Goal: Information Seeking & Learning: Understand process/instructions

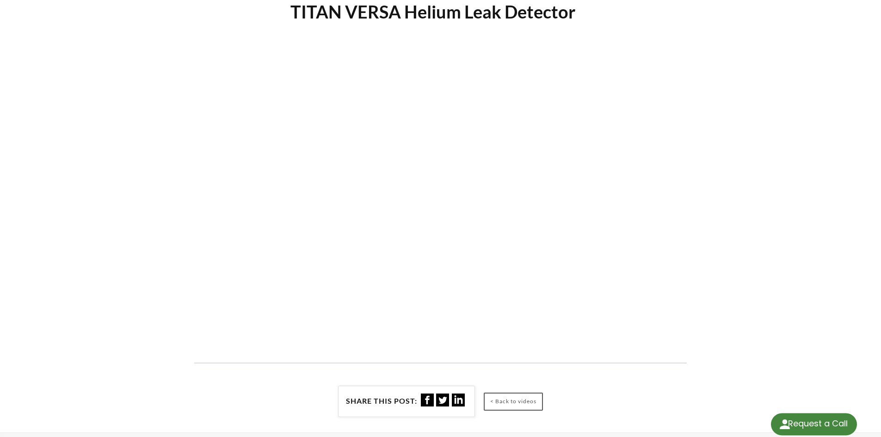
select select "Language Translate Widget"
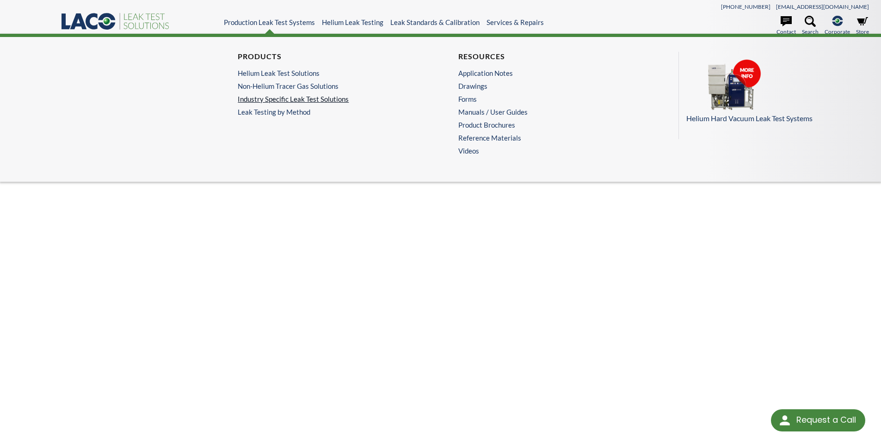
click at [328, 97] on link "Industry Specific Leak Test Solutions" at bounding box center [328, 99] width 180 height 8
click at [275, 112] on link "Leak Testing by Method" at bounding box center [330, 112] width 185 height 8
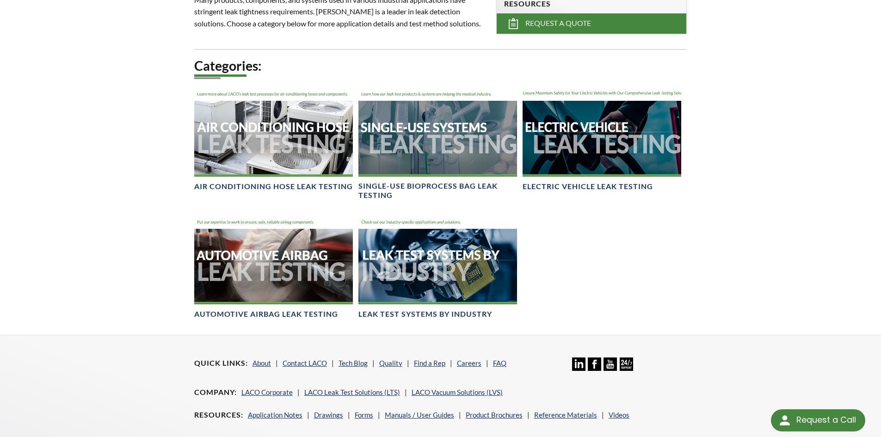
scroll to position [349, 0]
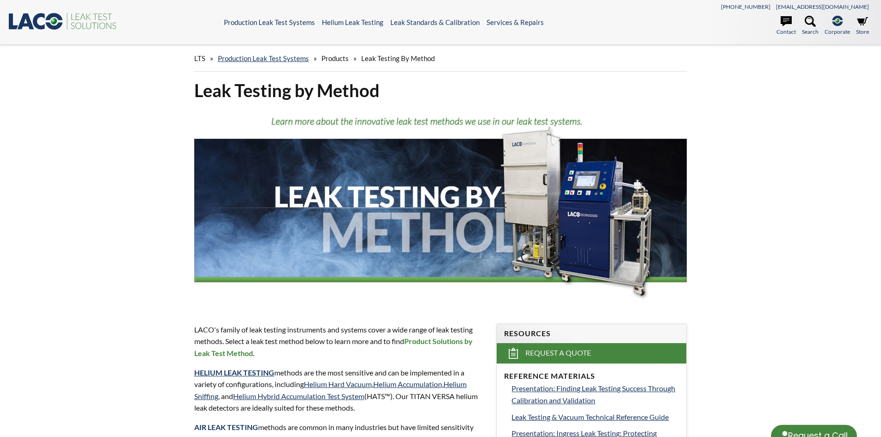
select select "Language Translate Widget"
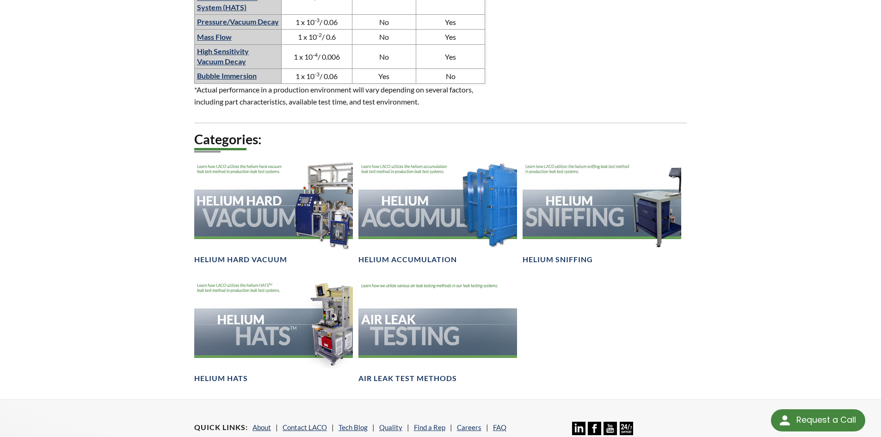
scroll to position [786, 0]
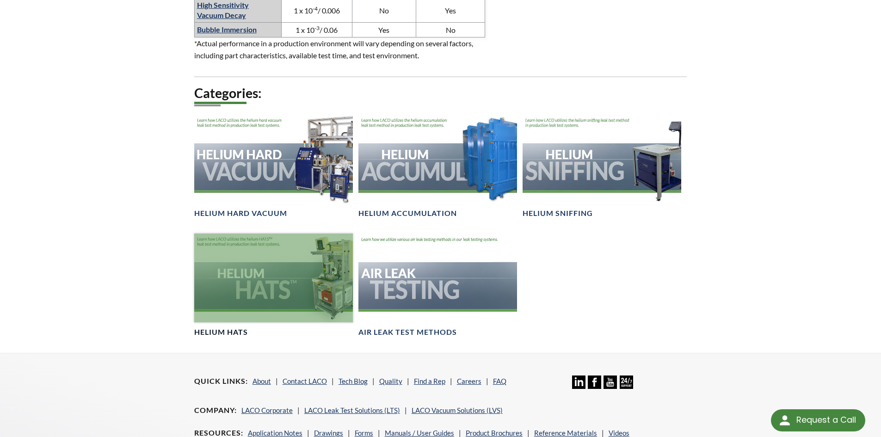
click at [263, 295] on div at bounding box center [273, 278] width 159 height 89
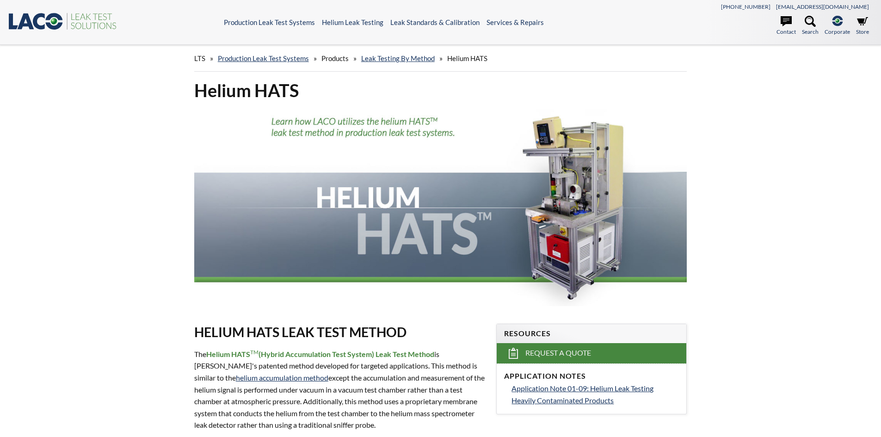
select select "Language Translate Widget"
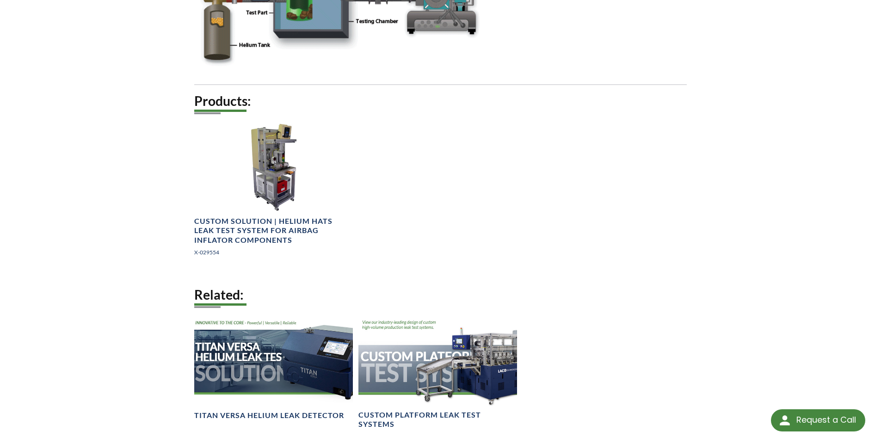
scroll to position [786, 0]
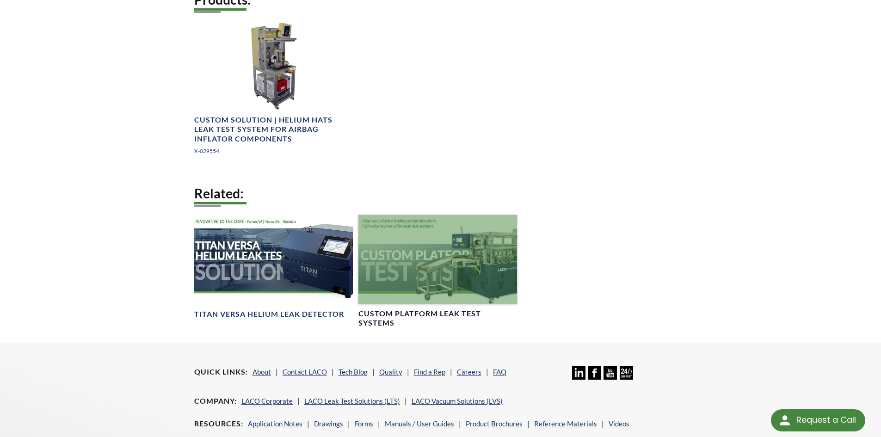
click at [428, 259] on div at bounding box center [437, 259] width 159 height 89
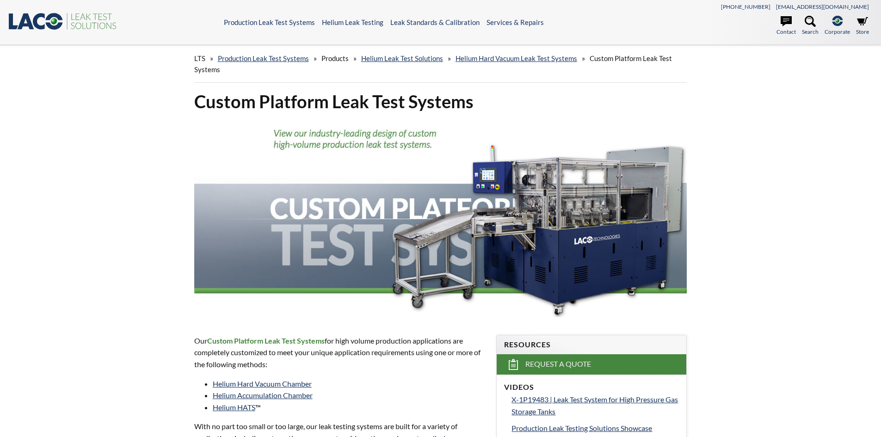
select select "Language Translate Widget"
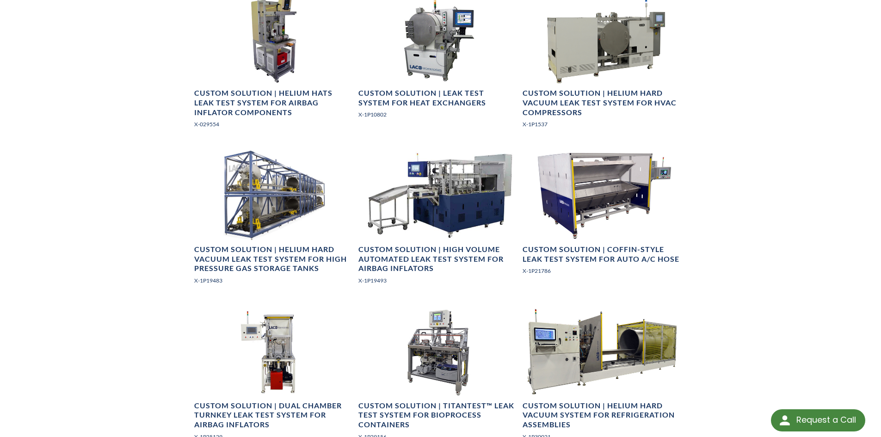
scroll to position [648, 0]
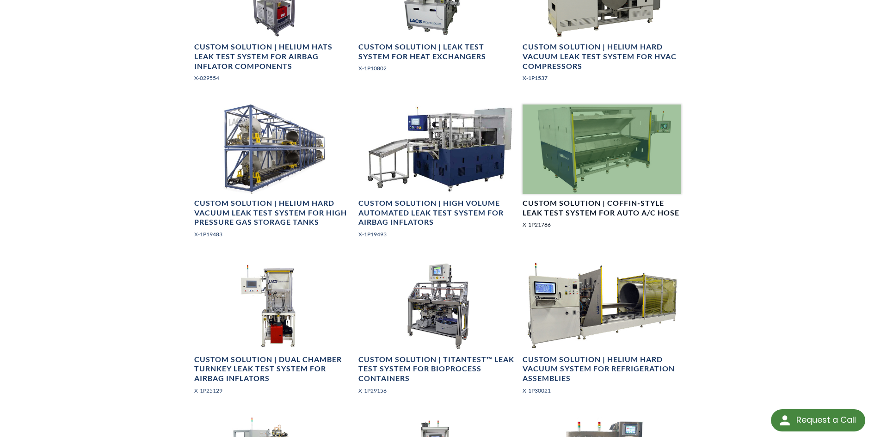
click at [575, 204] on h4 "Custom Solution | Coffin-Style Leak Test System for Auto A/C Hose" at bounding box center [602, 207] width 159 height 19
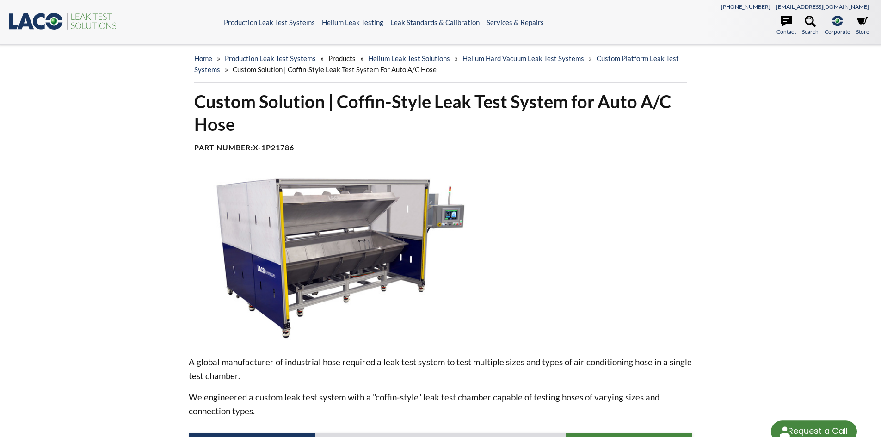
select select "Language Translate Widget"
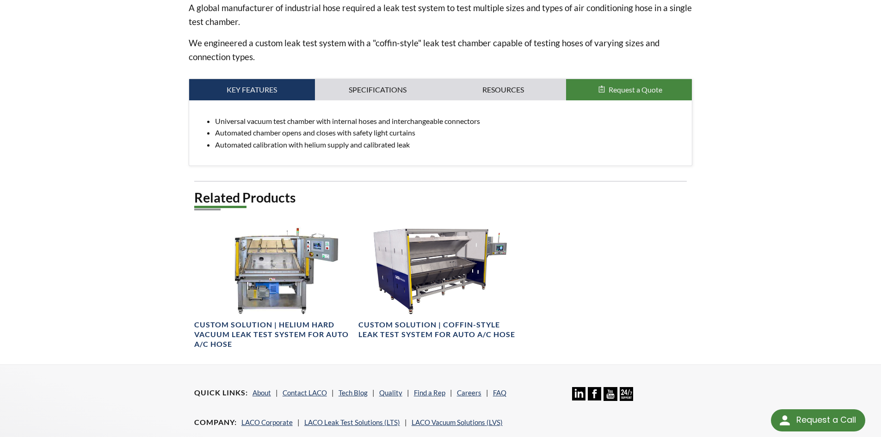
scroll to position [370, 0]
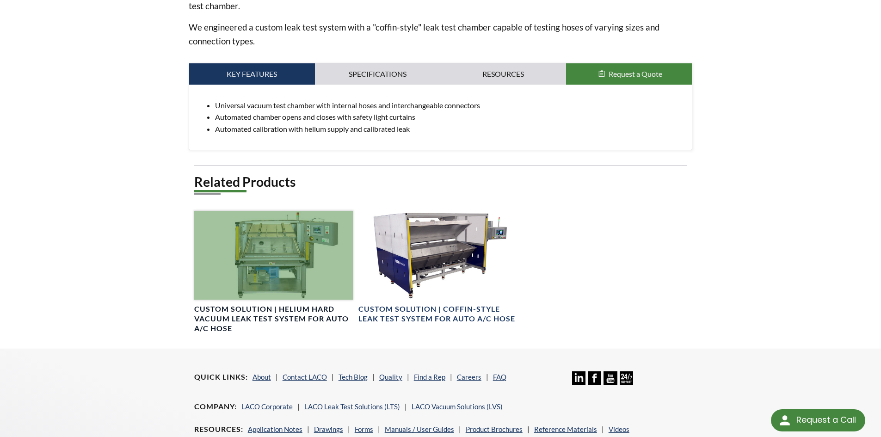
click at [273, 310] on h4 "Custom Solution | Helium Hard Vacuum Leak Test System for Auto A/C Hose" at bounding box center [273, 318] width 159 height 29
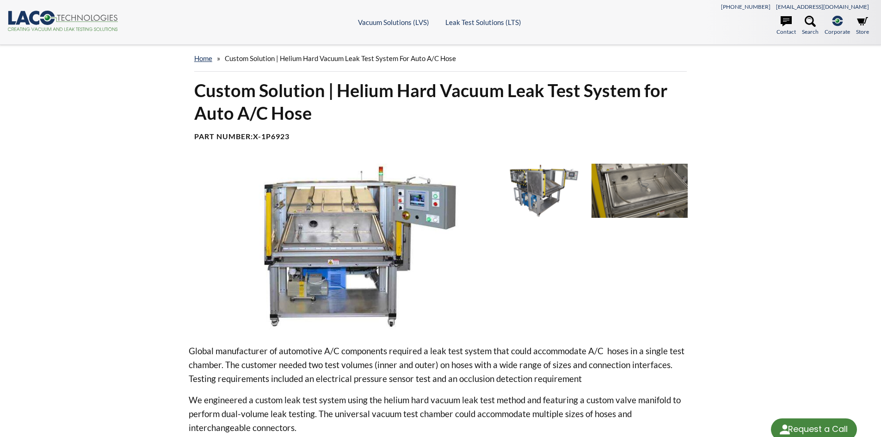
select select "Language Translate Widget"
click at [344, 242] on img at bounding box center [336, 247] width 295 height 166
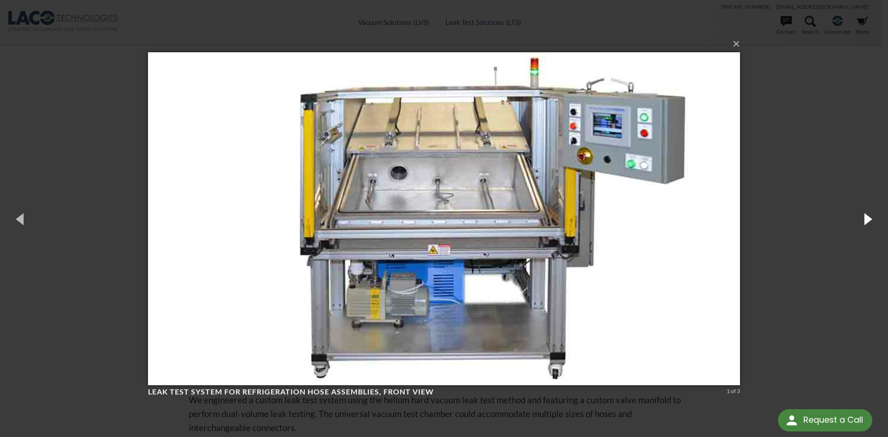
click at [868, 220] on button "button" at bounding box center [867, 218] width 42 height 51
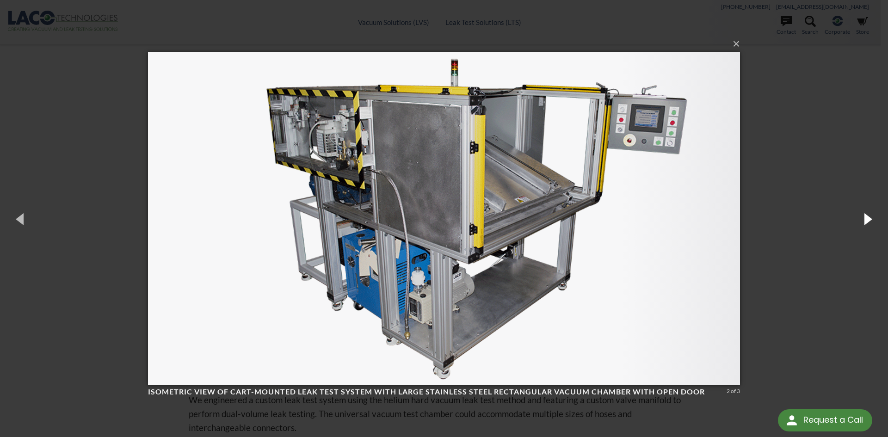
click at [868, 220] on button "button" at bounding box center [867, 218] width 42 height 51
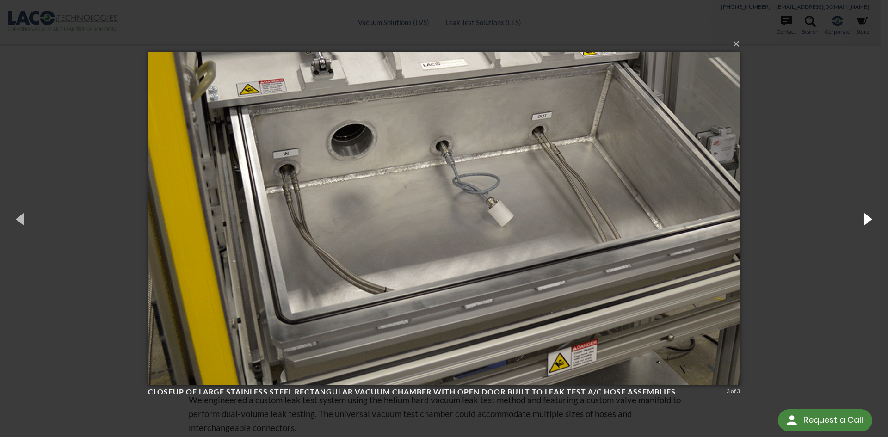
click at [868, 220] on button "button" at bounding box center [867, 218] width 42 height 51
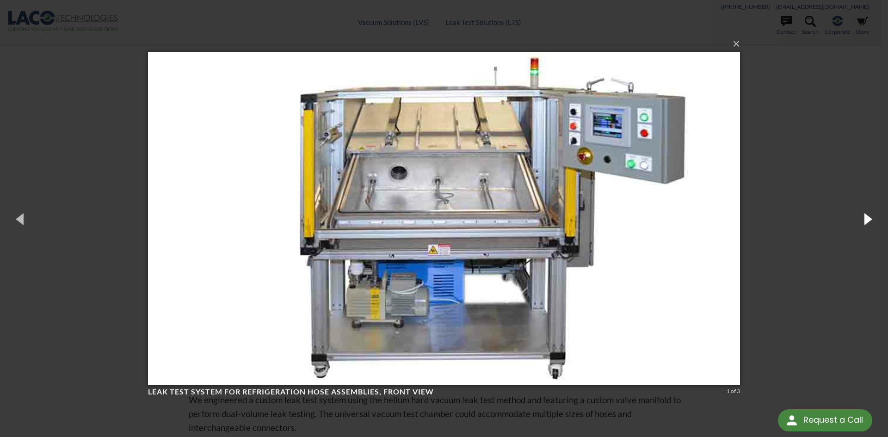
click at [868, 220] on button "button" at bounding box center [867, 218] width 42 height 51
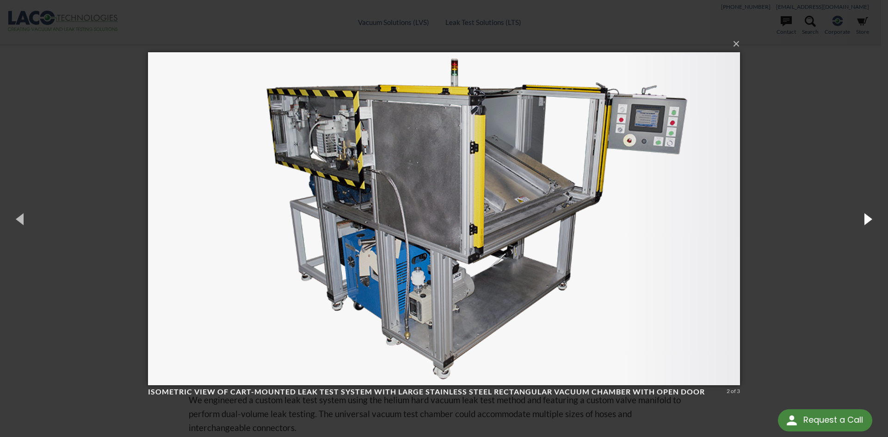
click at [868, 220] on button "button" at bounding box center [867, 218] width 42 height 51
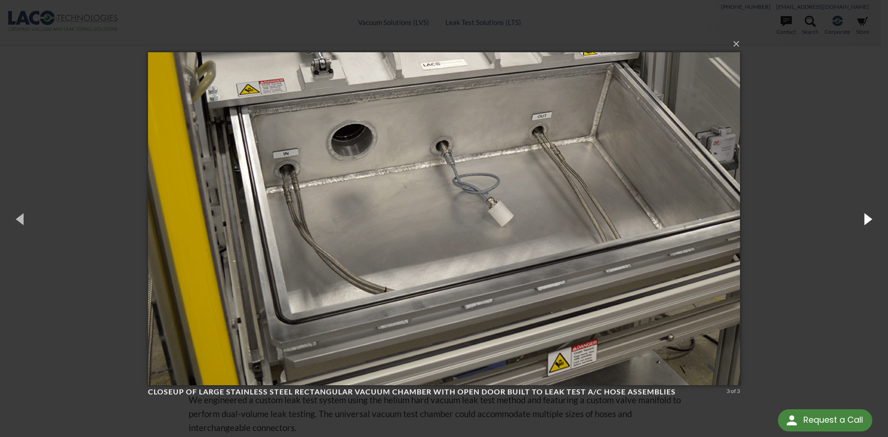
click at [868, 220] on button "button" at bounding box center [867, 218] width 42 height 51
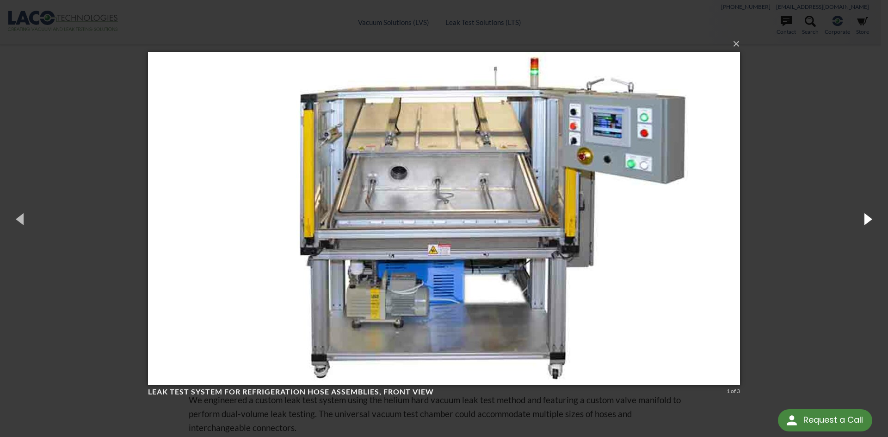
click at [868, 220] on button "button" at bounding box center [867, 218] width 42 height 51
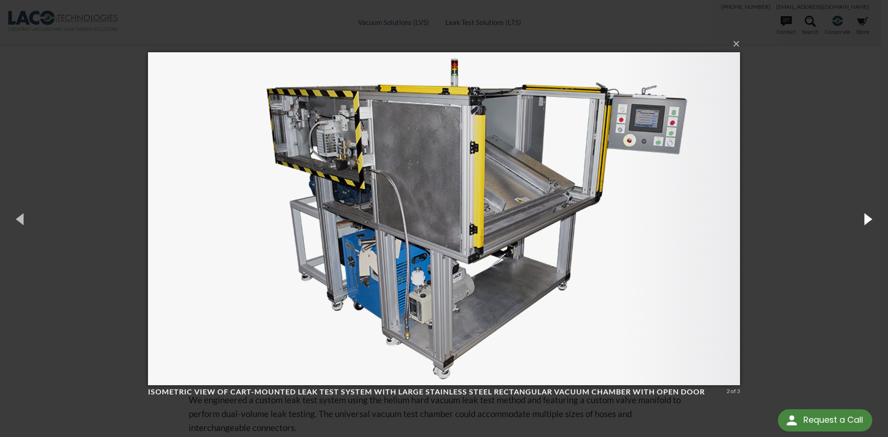
click at [868, 220] on button "button" at bounding box center [867, 218] width 42 height 51
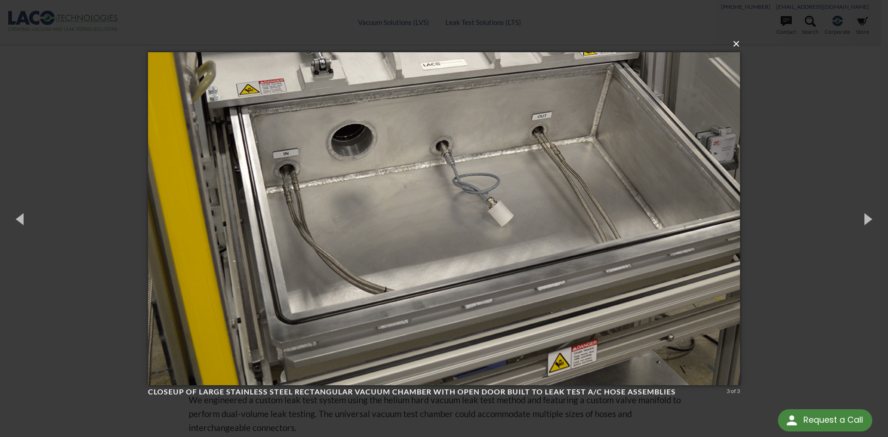
click at [738, 44] on button "×" at bounding box center [447, 44] width 592 height 20
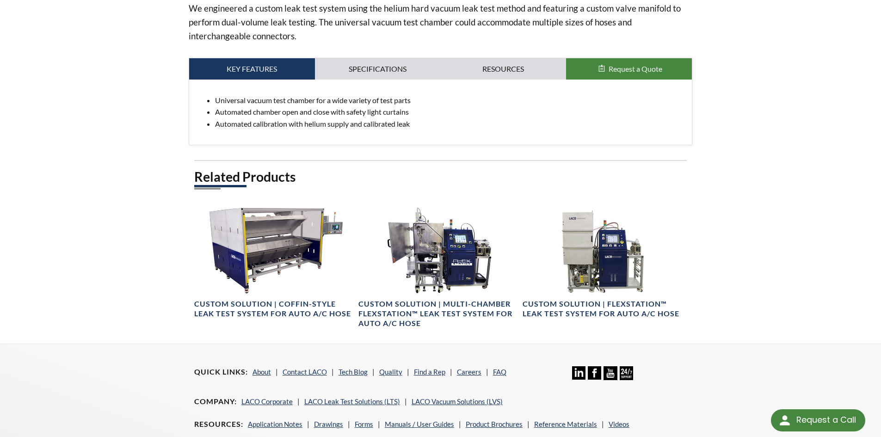
scroll to position [416, 0]
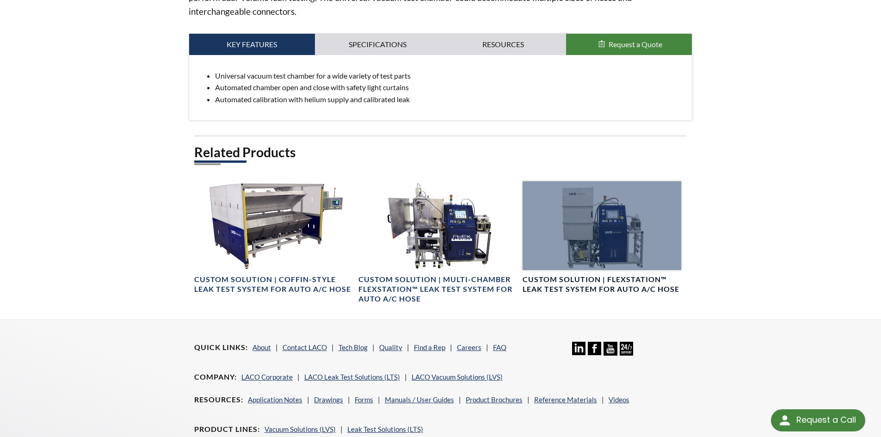
click at [599, 253] on div at bounding box center [602, 225] width 159 height 89
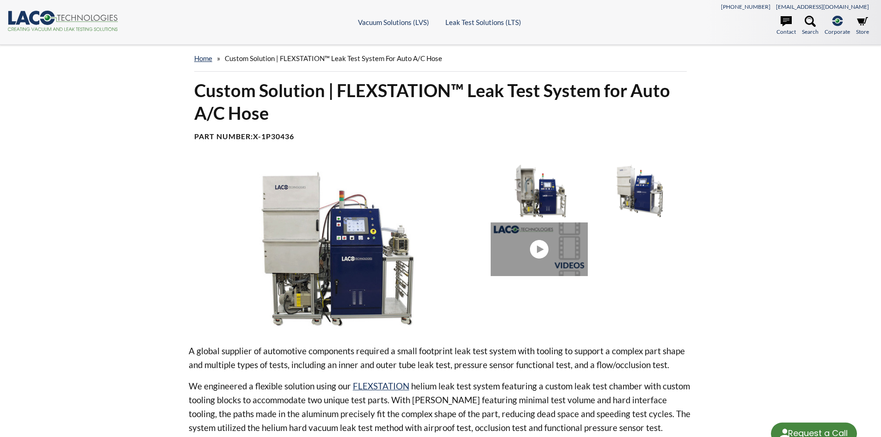
select select "Language Translate Widget"
click at [346, 265] on img at bounding box center [336, 247] width 295 height 166
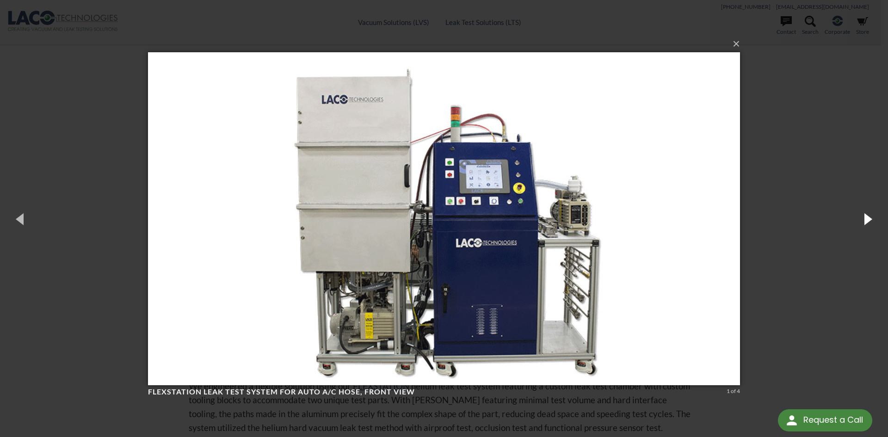
click at [867, 219] on button "button" at bounding box center [867, 218] width 42 height 51
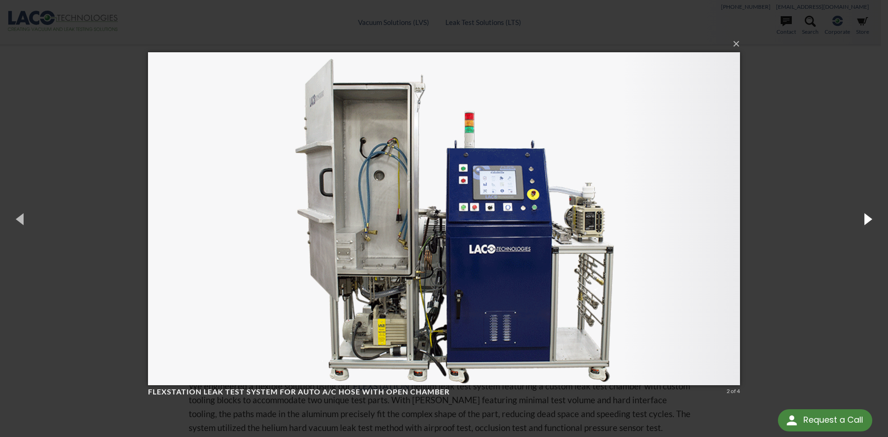
click at [867, 219] on button "button" at bounding box center [867, 218] width 42 height 51
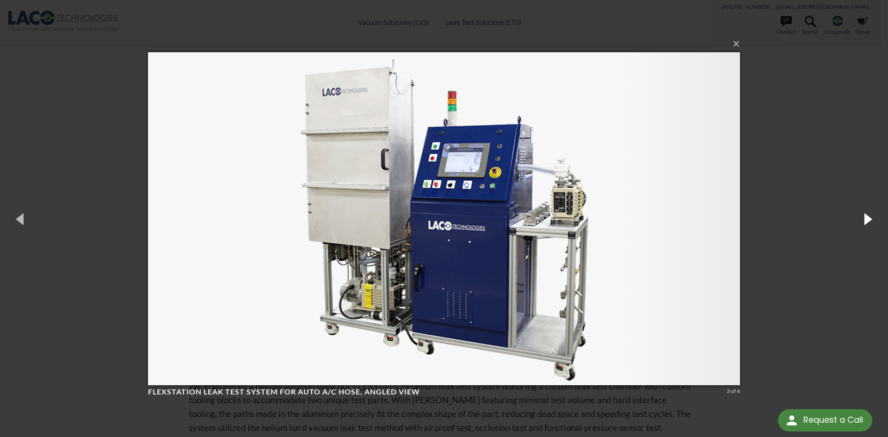
click at [867, 219] on button "button" at bounding box center [867, 218] width 42 height 51
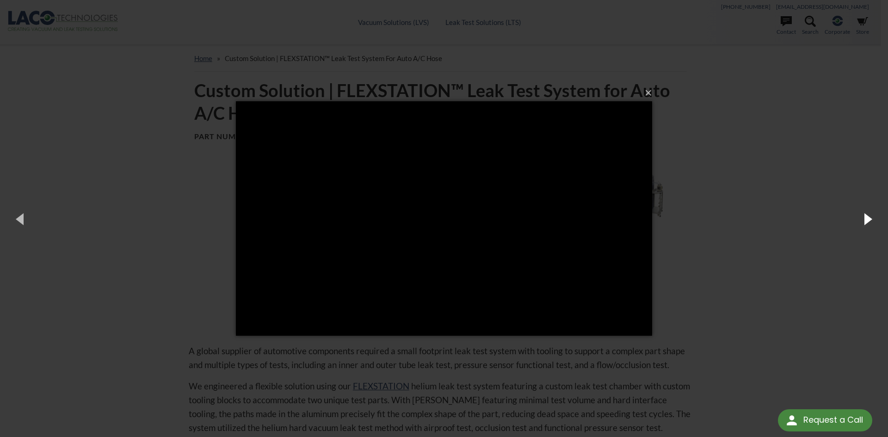
click at [867, 219] on button "button" at bounding box center [867, 218] width 42 height 51
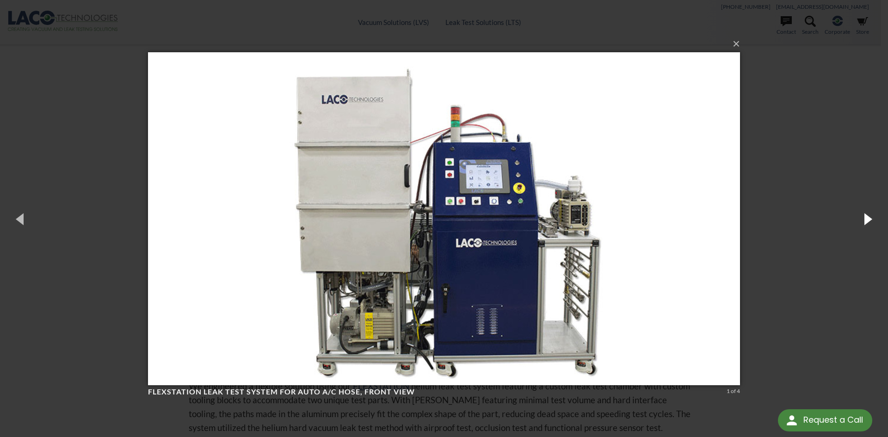
click at [867, 219] on button "button" at bounding box center [867, 218] width 42 height 51
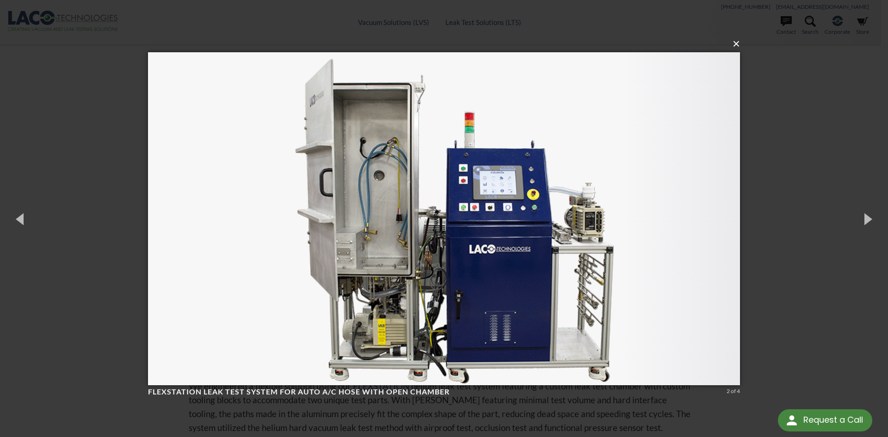
click at [739, 44] on button "×" at bounding box center [447, 44] width 592 height 20
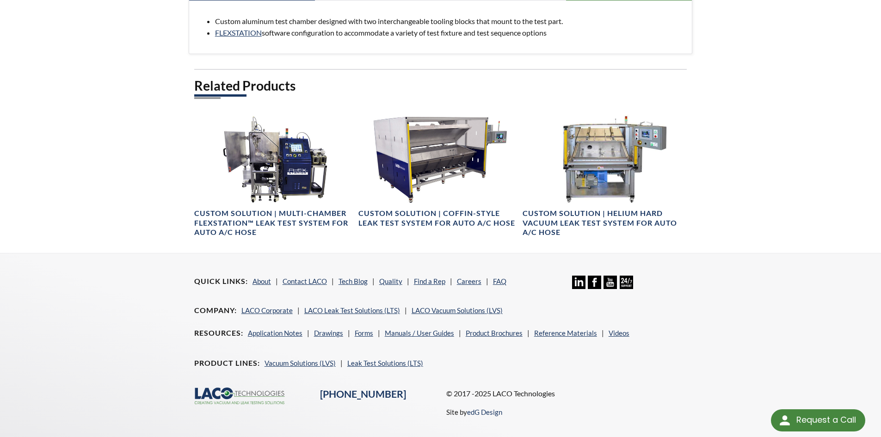
scroll to position [455, 0]
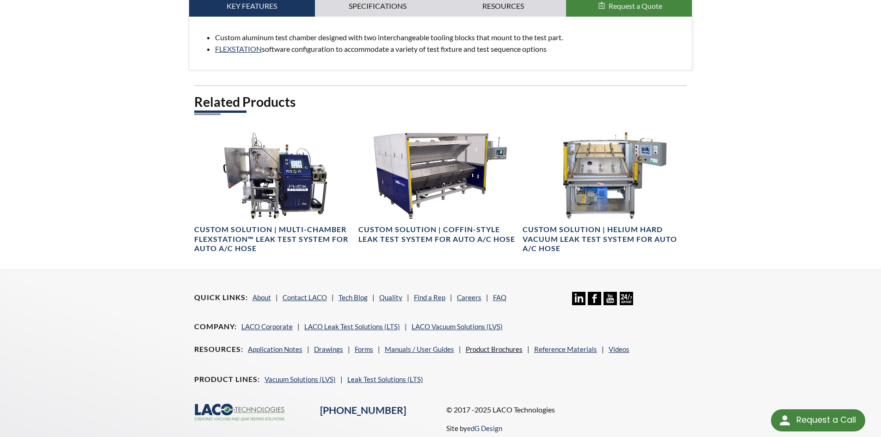
click at [488, 349] on link "Product Brochures" at bounding box center [494, 349] width 57 height 8
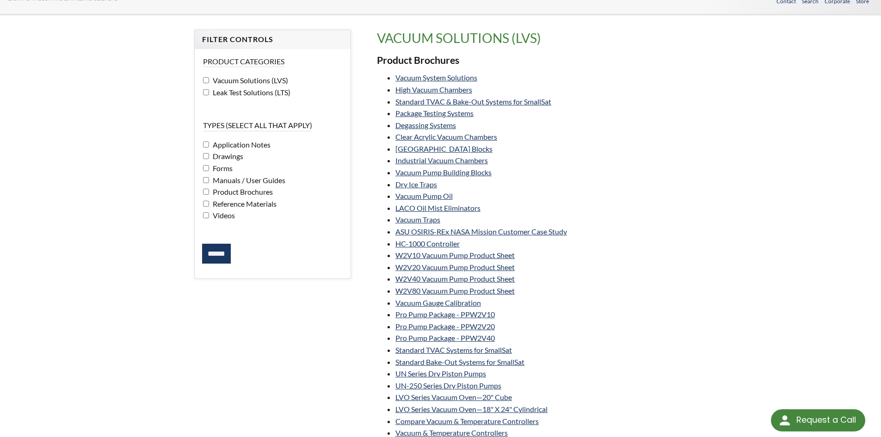
scroll to position [46, 0]
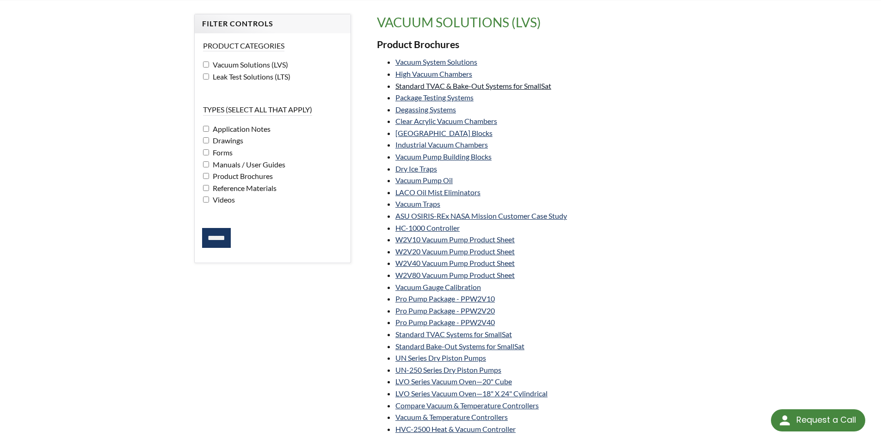
click at [539, 88] on link "Standard TVAC & Bake-Out Systems for SmallSat" at bounding box center [473, 85] width 156 height 9
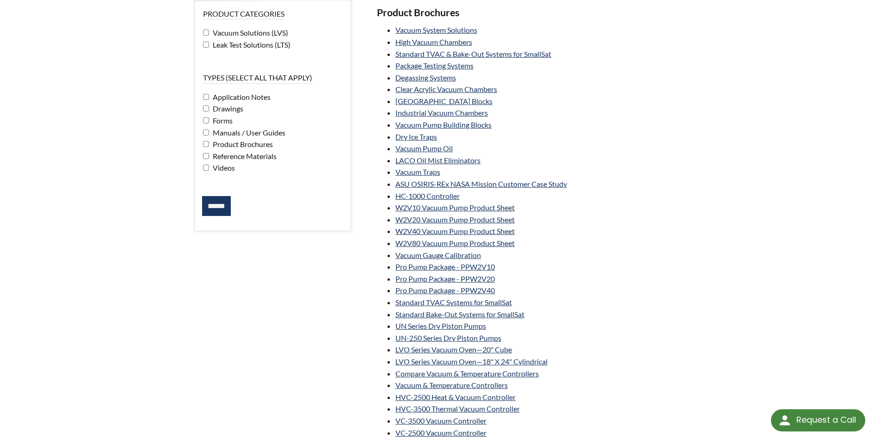
scroll to position [185, 0]
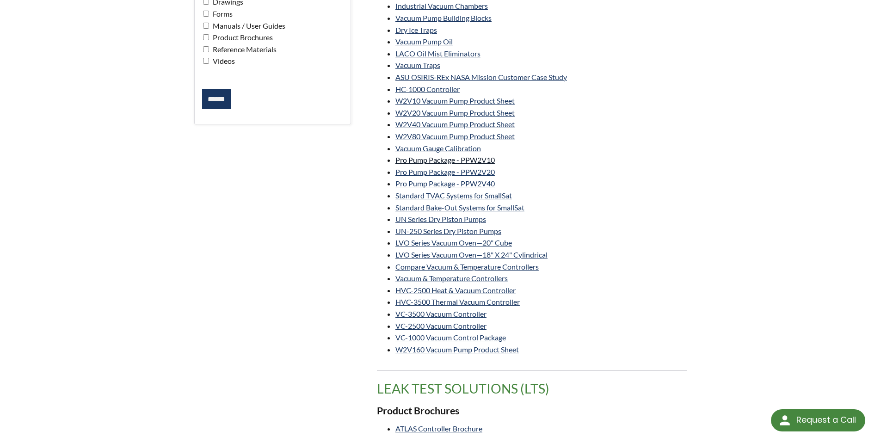
click at [468, 160] on link "Pro Pump Package - PPW2V10" at bounding box center [444, 159] width 99 height 9
click at [469, 185] on link "Pro Pump Package - PPW2V40" at bounding box center [444, 183] width 99 height 9
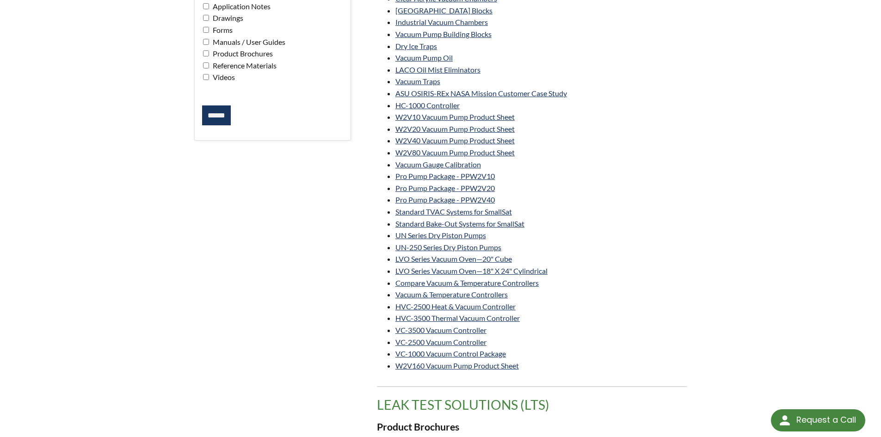
scroll to position [0, 0]
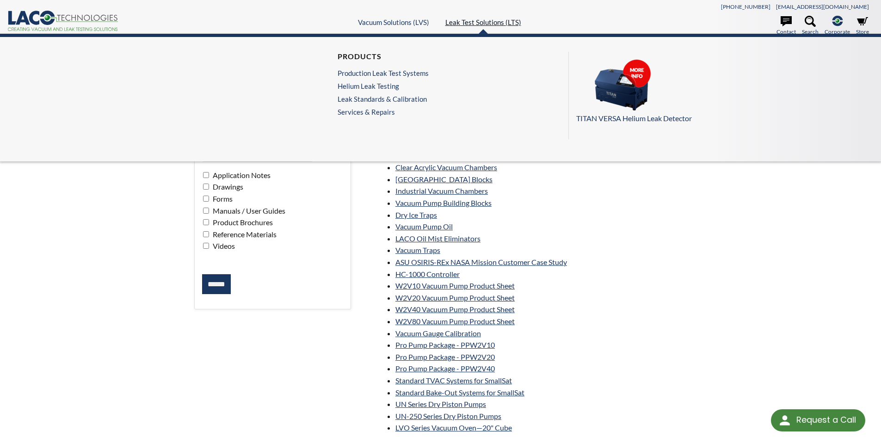
click at [489, 24] on link "Leak Test Solutions (LTS)" at bounding box center [483, 22] width 76 height 8
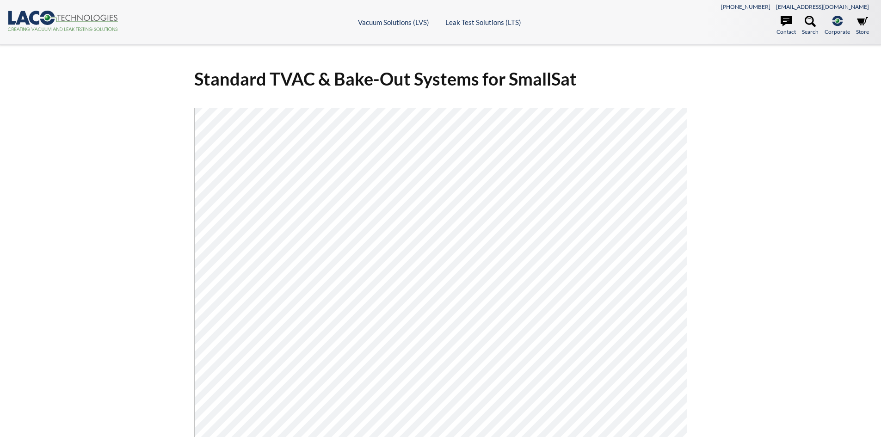
select select "Language Translate Widget"
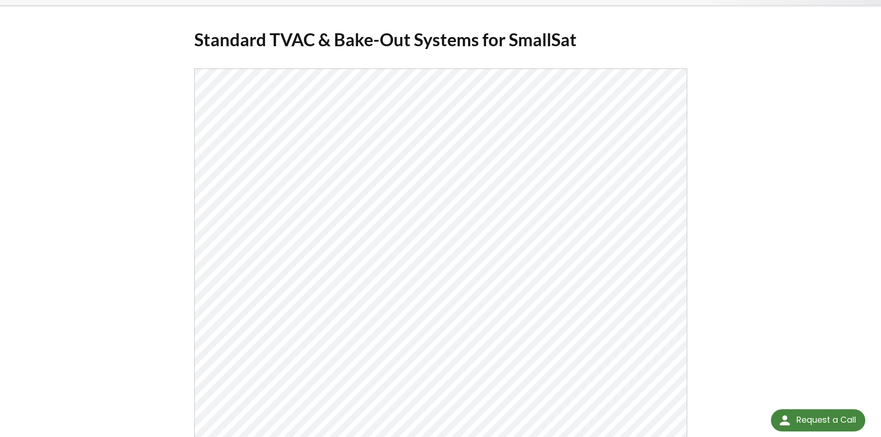
scroll to position [185, 0]
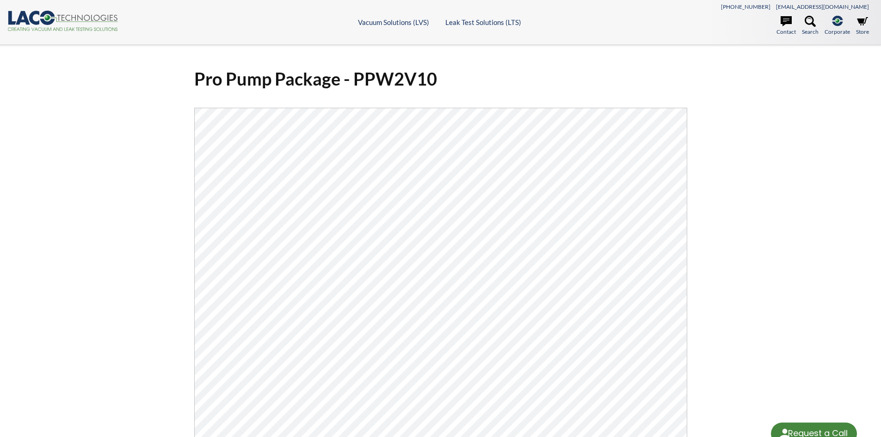
select select "Language Translate Widget"
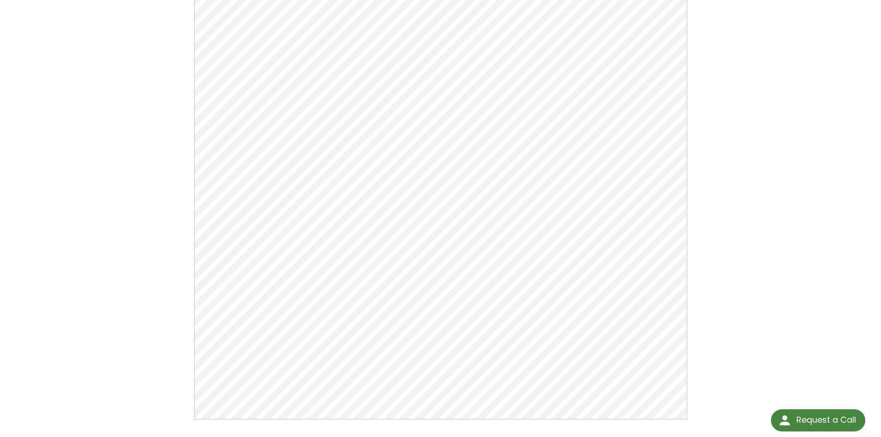
scroll to position [139, 0]
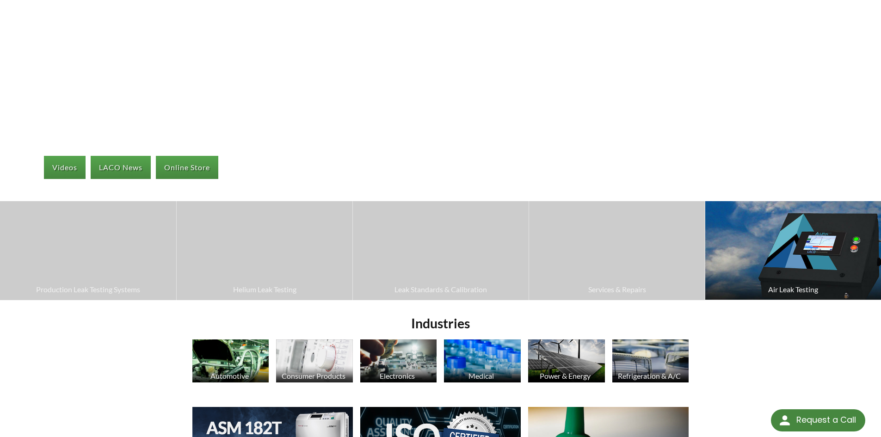
scroll to position [139, 0]
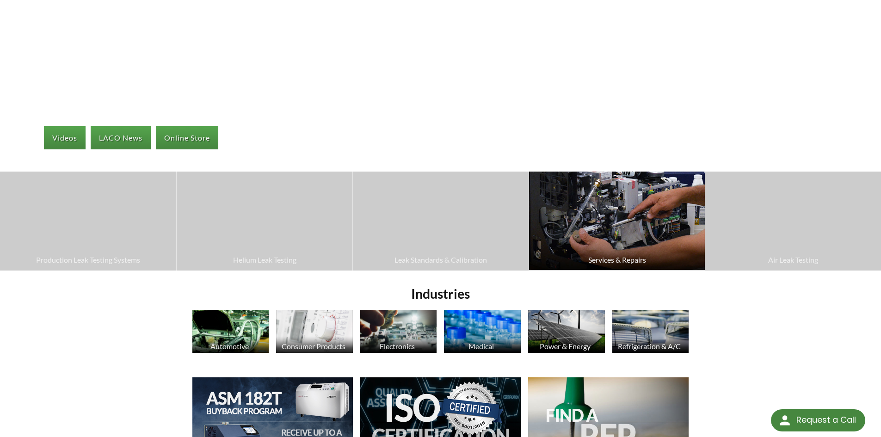
click at [604, 247] on img at bounding box center [617, 221] width 176 height 99
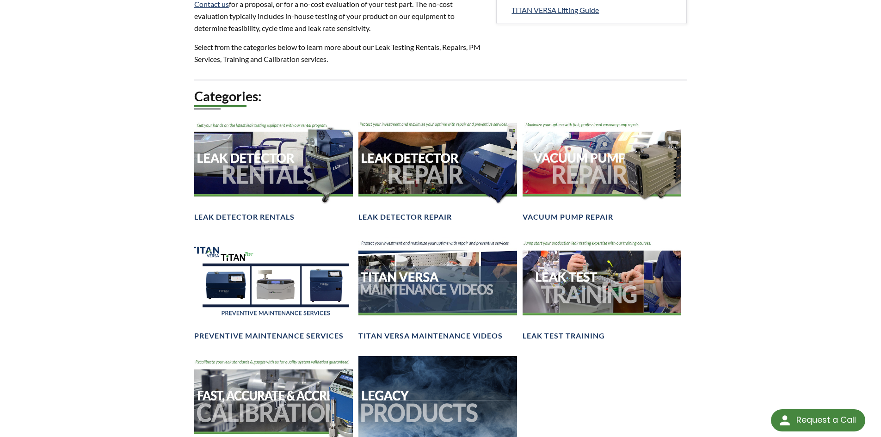
scroll to position [555, 0]
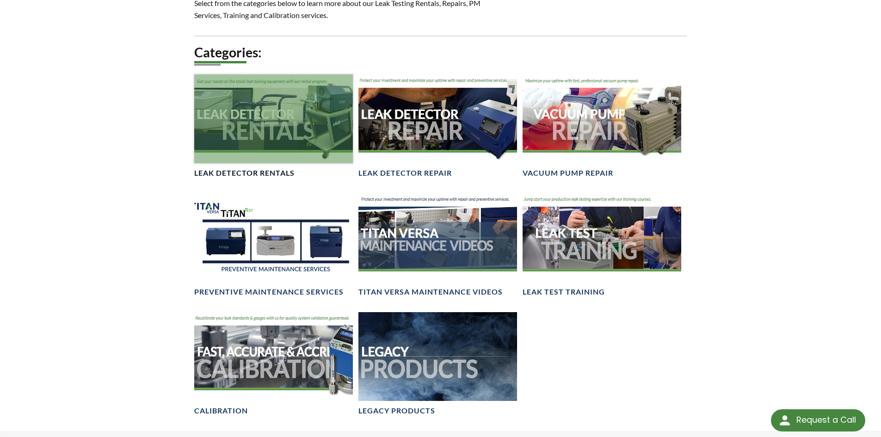
click at [286, 115] on div at bounding box center [273, 118] width 159 height 89
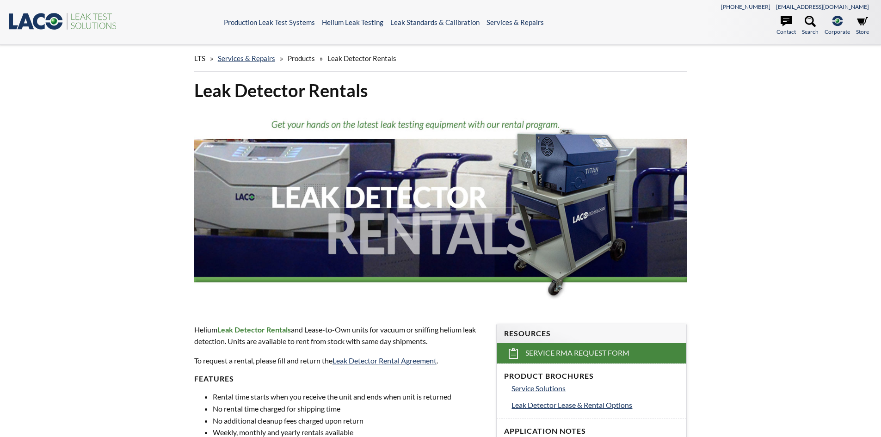
select select "Language Translate Widget"
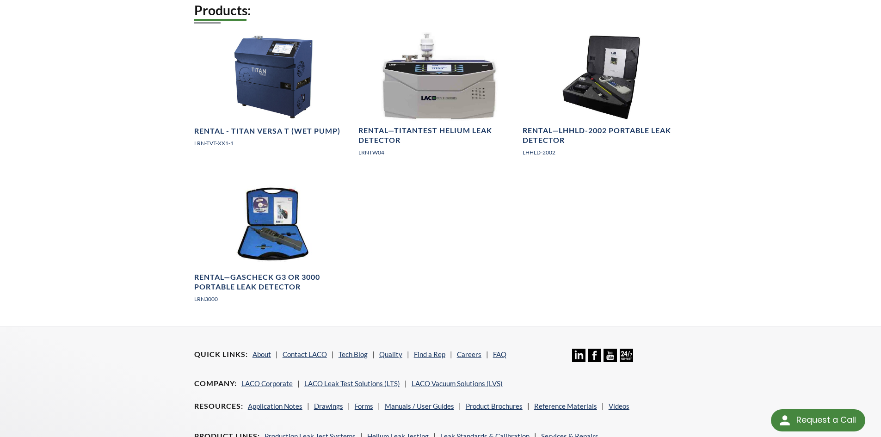
scroll to position [648, 0]
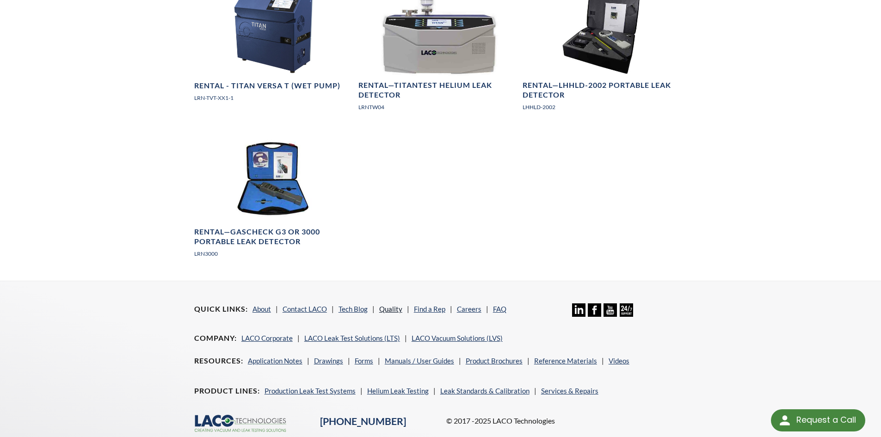
click at [390, 305] on link "Quality" at bounding box center [390, 309] width 23 height 8
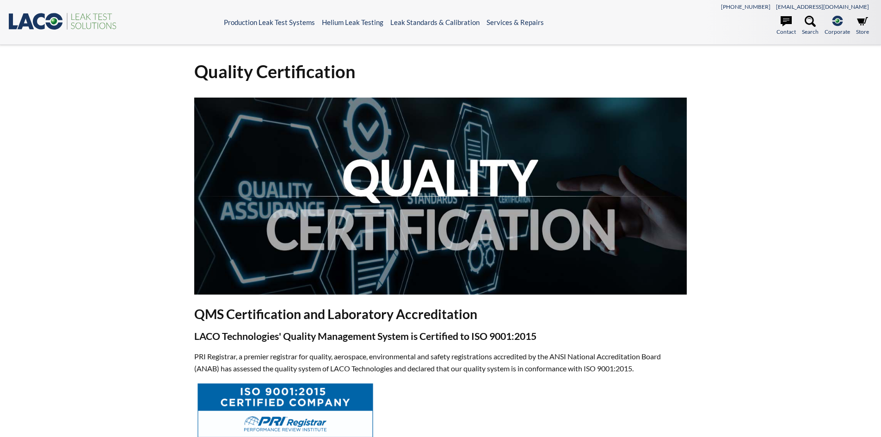
select select "Language Translate Widget"
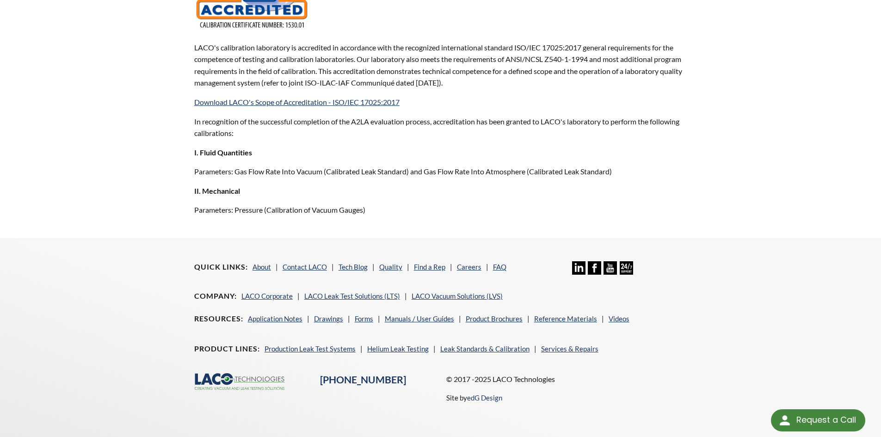
scroll to position [738, 0]
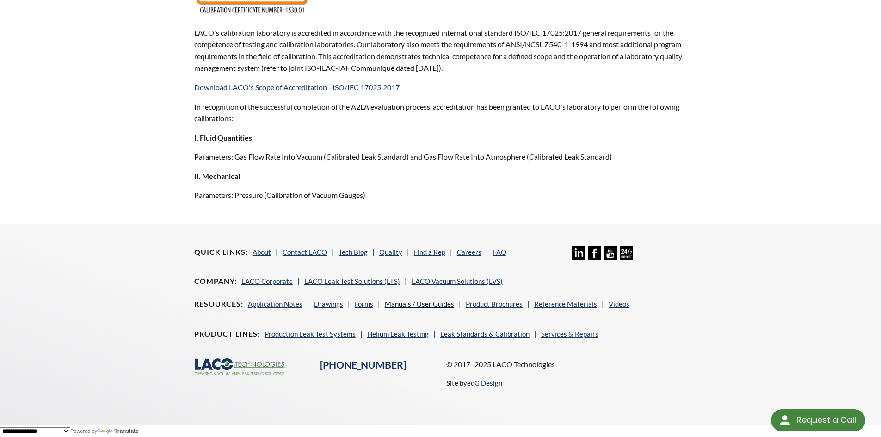
click at [428, 302] on link "Manuals / User Guides" at bounding box center [419, 304] width 69 height 8
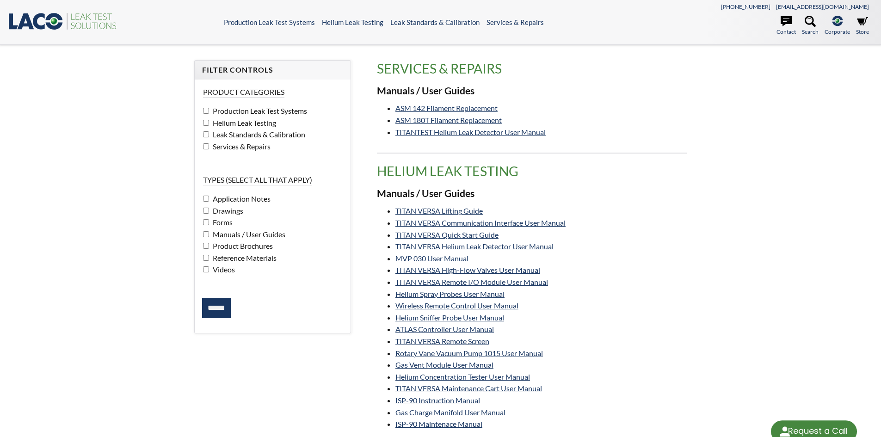
select select "Language Translate Widget"
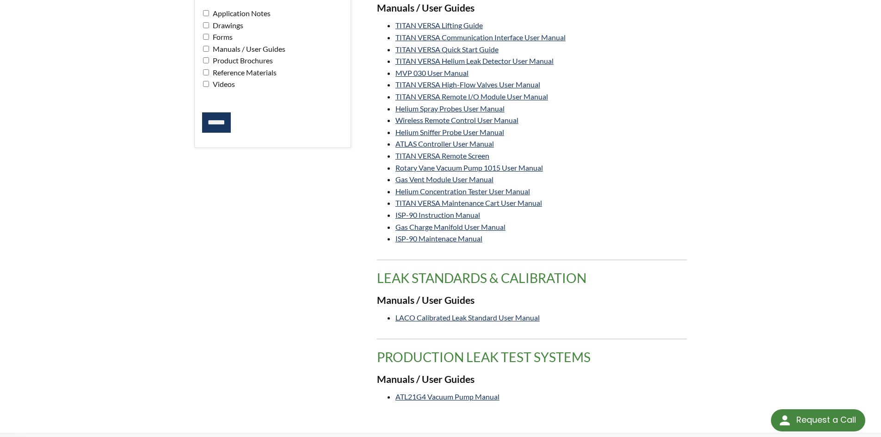
scroll to position [231, 0]
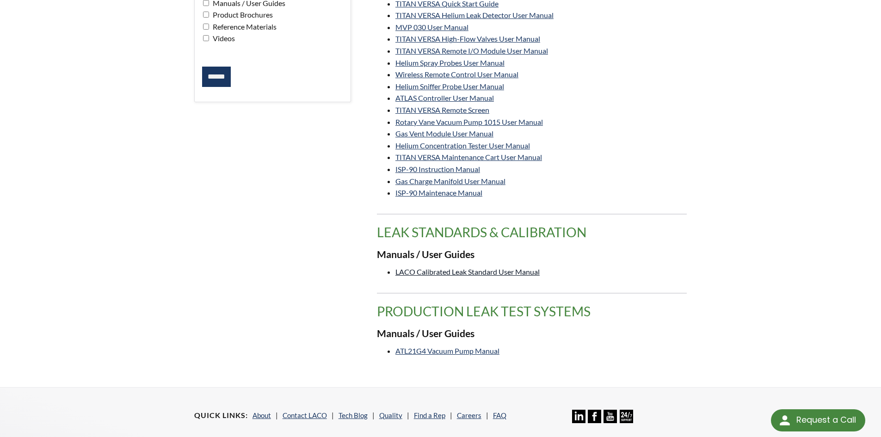
click at [453, 273] on link "LACO Calibrated Leak Standard User Manual" at bounding box center [467, 271] width 144 height 9
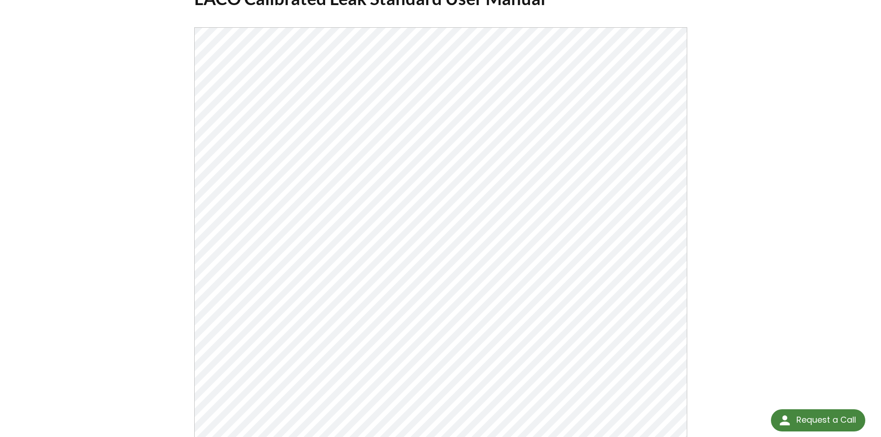
scroll to position [93, 0]
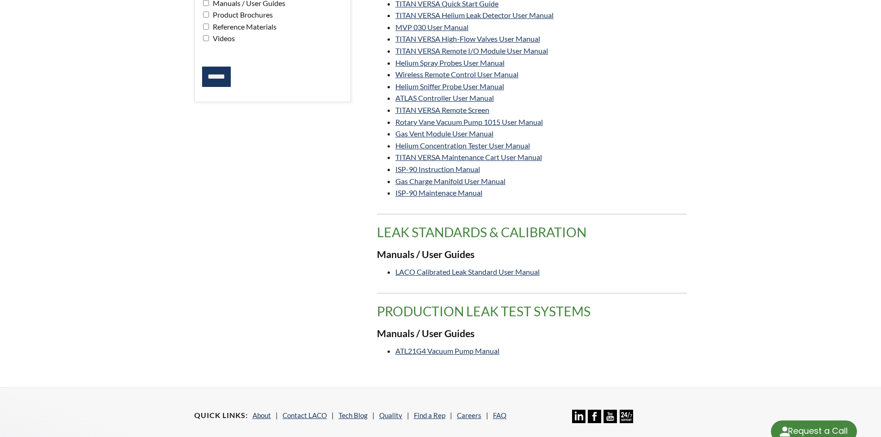
select select "Language Translate Widget"
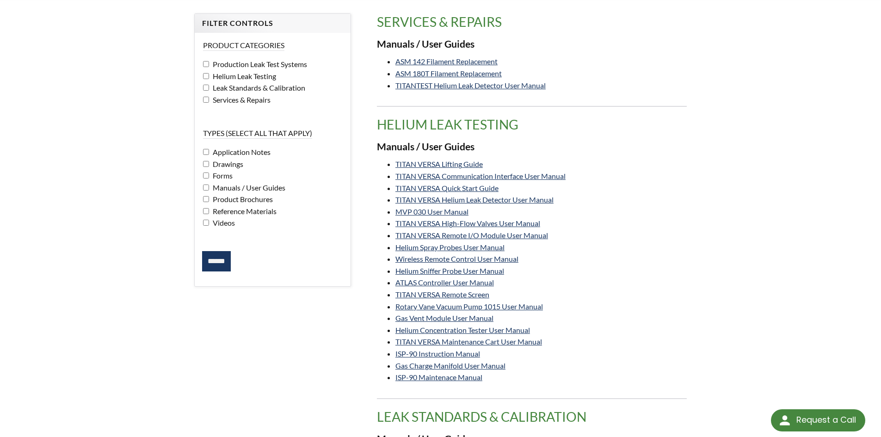
scroll to position [46, 0]
click at [464, 177] on link "TITAN VERSA Communication Interface User Manual" at bounding box center [480, 176] width 170 height 9
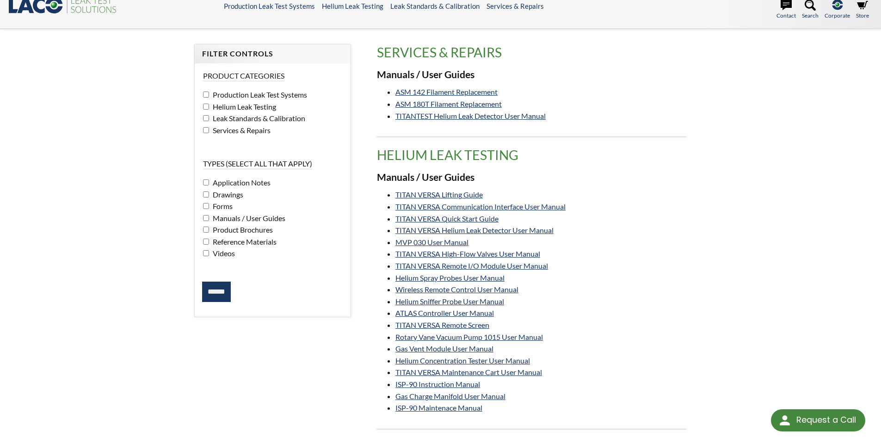
scroll to position [0, 0]
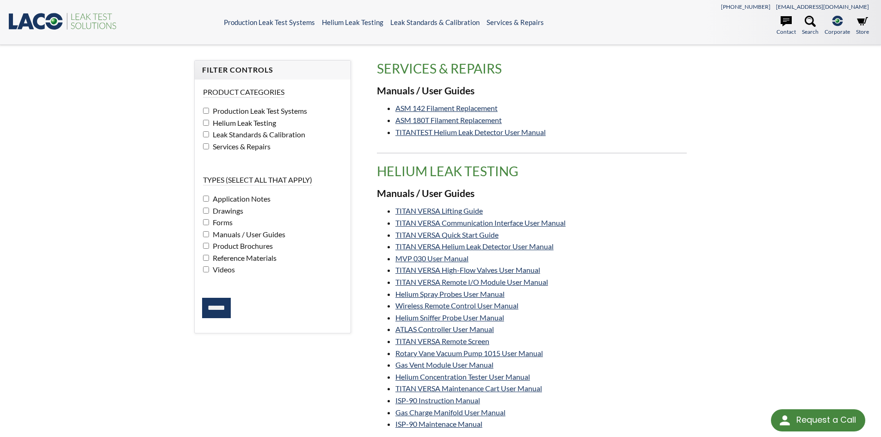
click at [41, 18] on icon ".st0{fill:#193661;} .st1{fill:url(#SVGID_1_);} .st2{fill:#46883F;} .st3{fill:no…" at bounding box center [62, 21] width 111 height 19
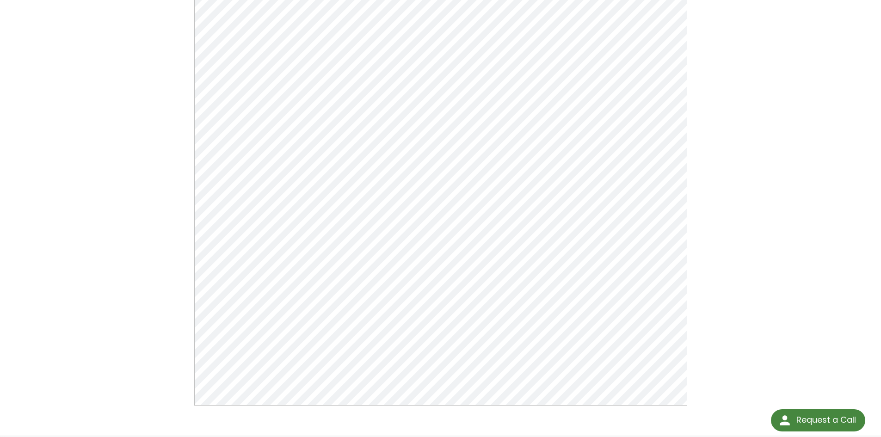
scroll to position [306, 0]
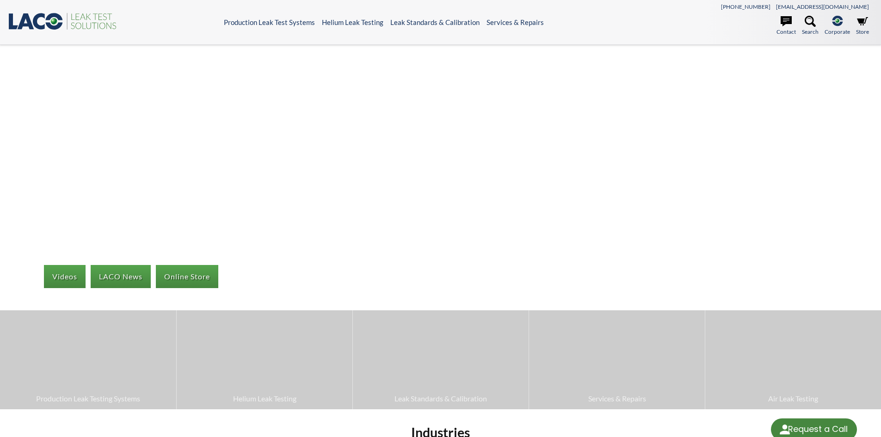
select select "Language Translate Widget"
